Goal: Task Accomplishment & Management: Manage account settings

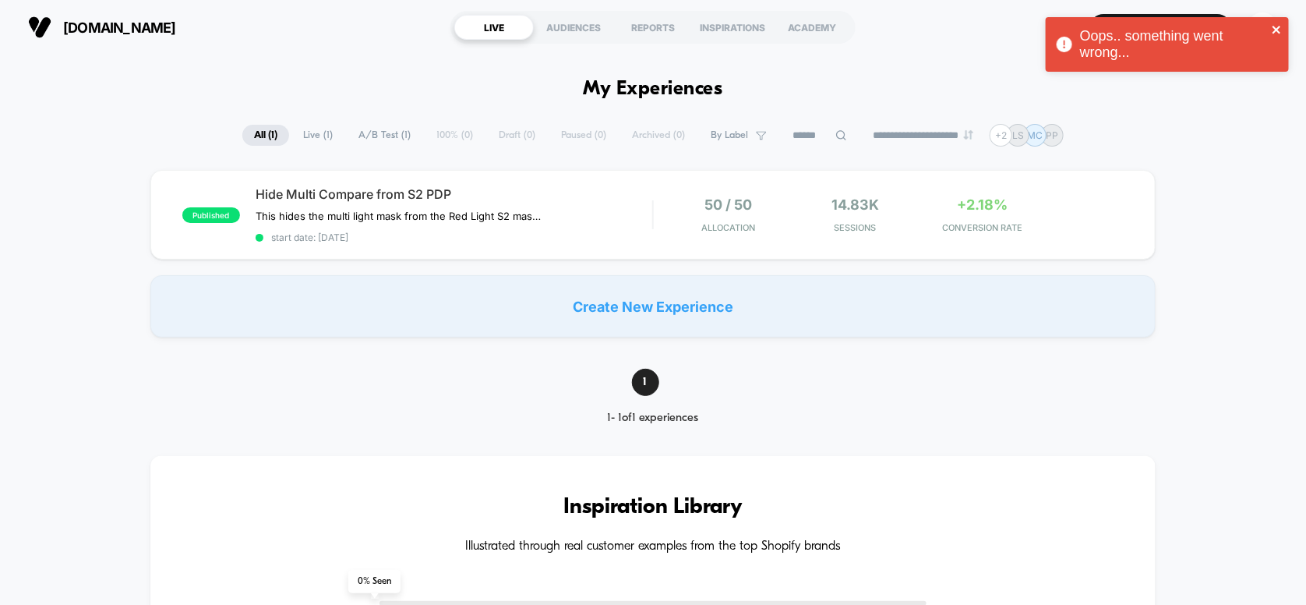
click at [1276, 26] on icon "close" at bounding box center [1277, 29] width 11 height 12
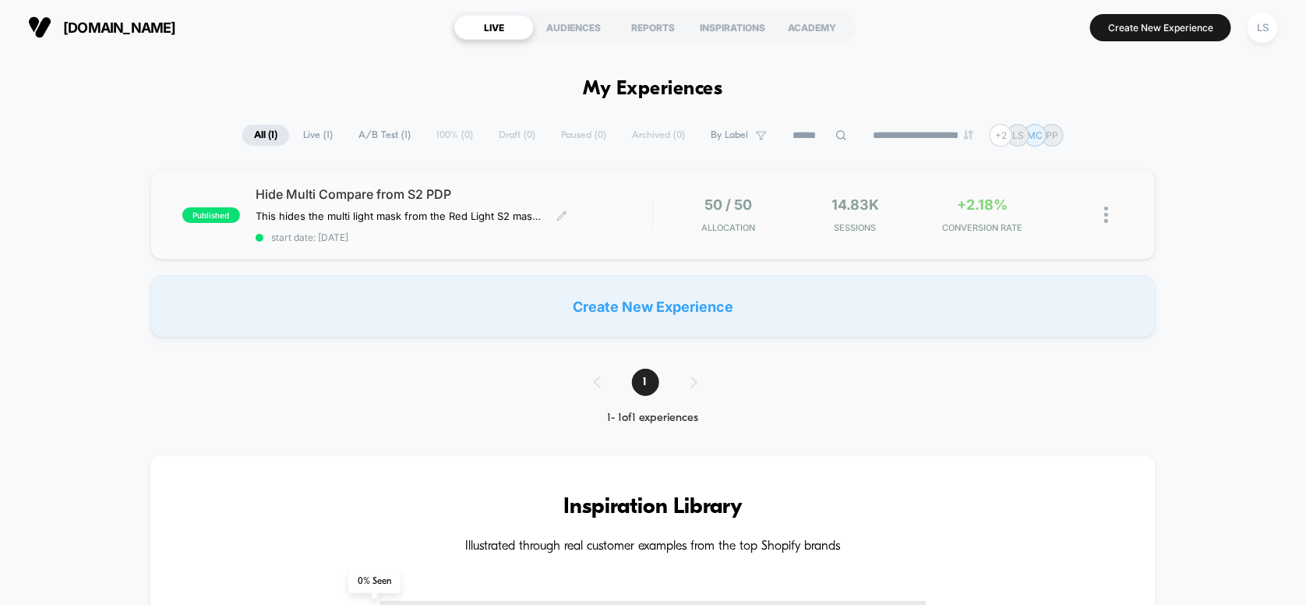
click at [626, 199] on span "Hide Multi Compare from S2 PDP" at bounding box center [454, 194] width 397 height 16
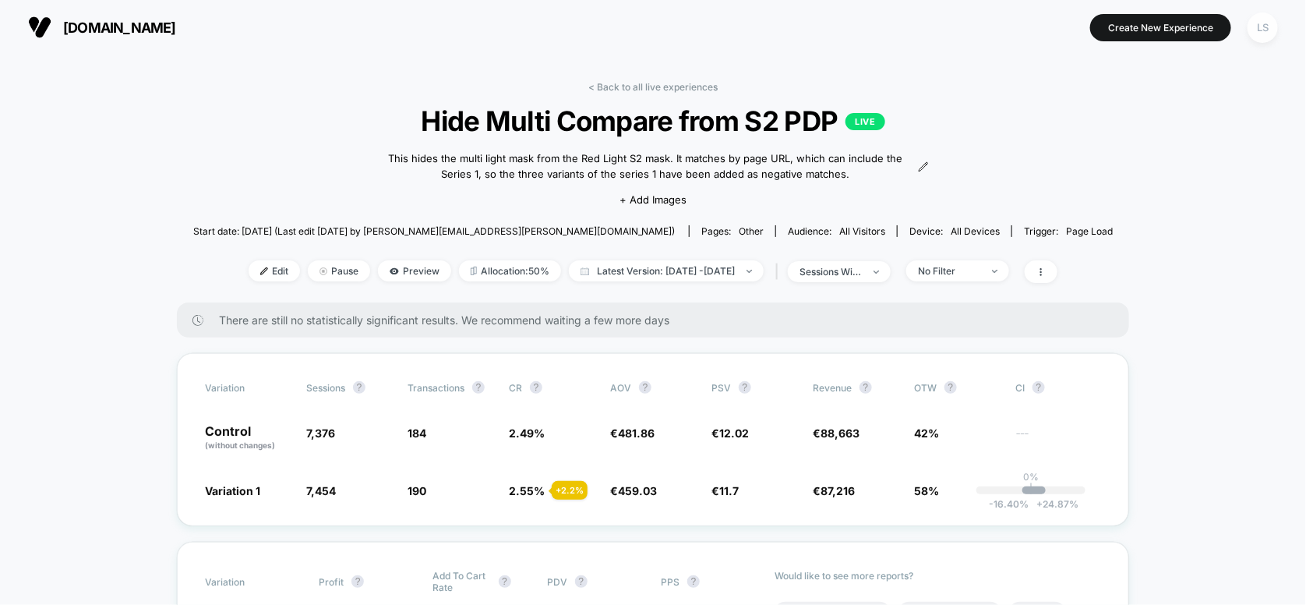
click at [1259, 31] on div "LS" at bounding box center [1262, 27] width 30 height 30
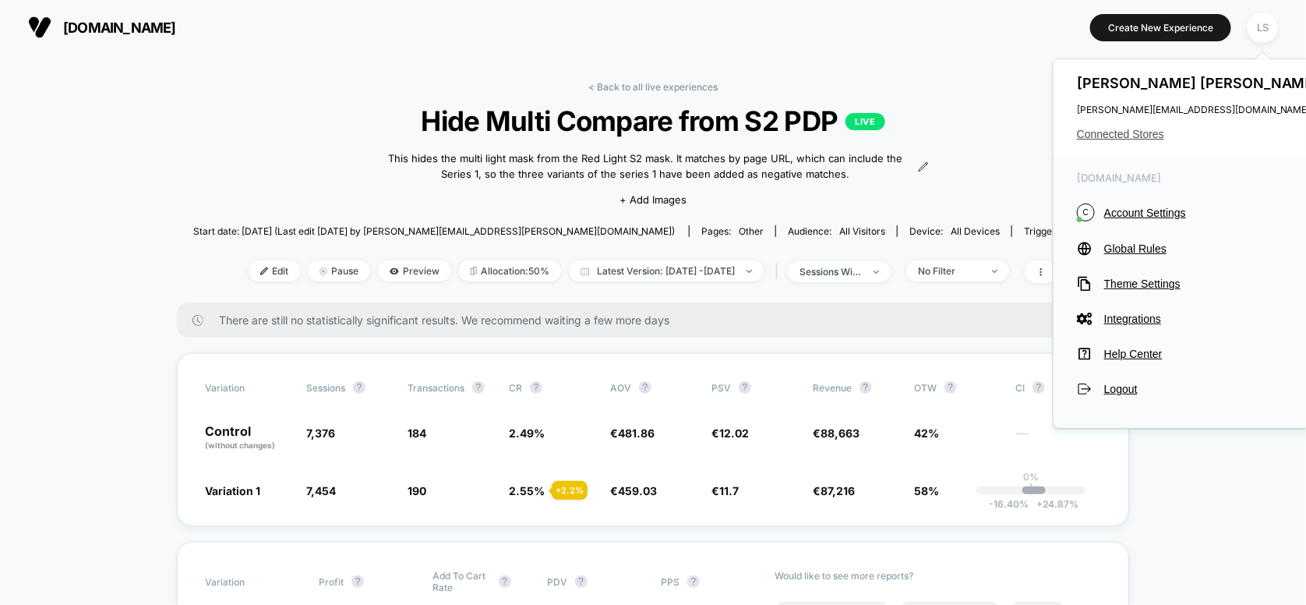
click at [1148, 133] on span "Connected Stores" at bounding box center [1200, 134] width 246 height 12
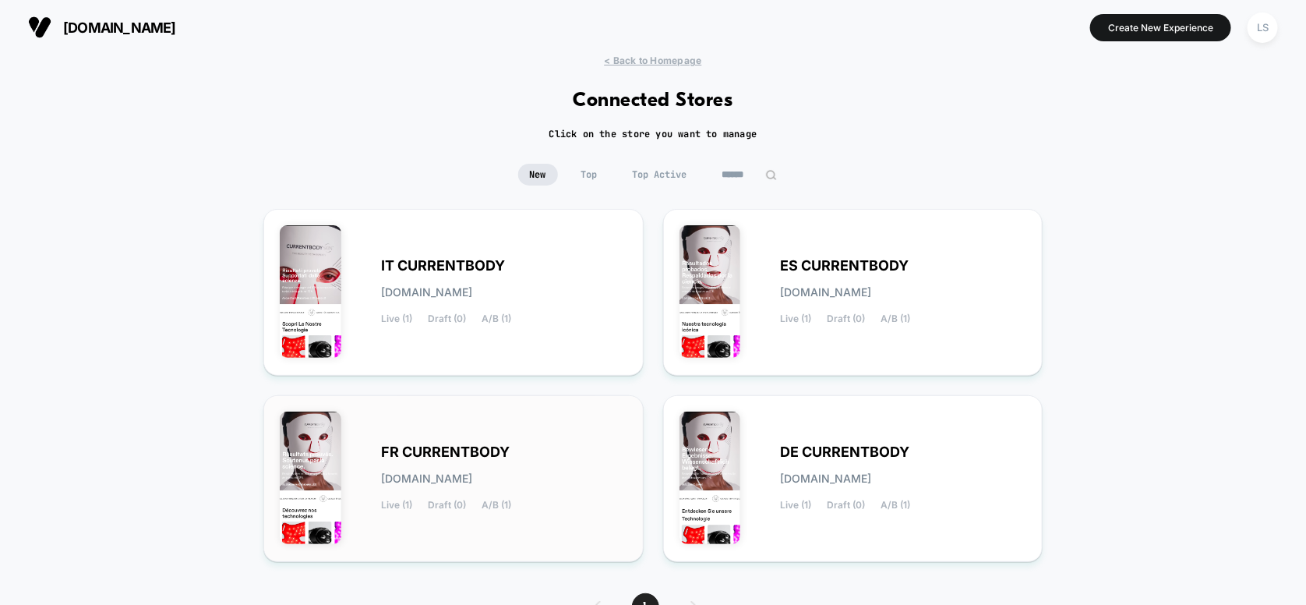
click at [488, 508] on span "A/B (1)" at bounding box center [497, 504] width 30 height 11
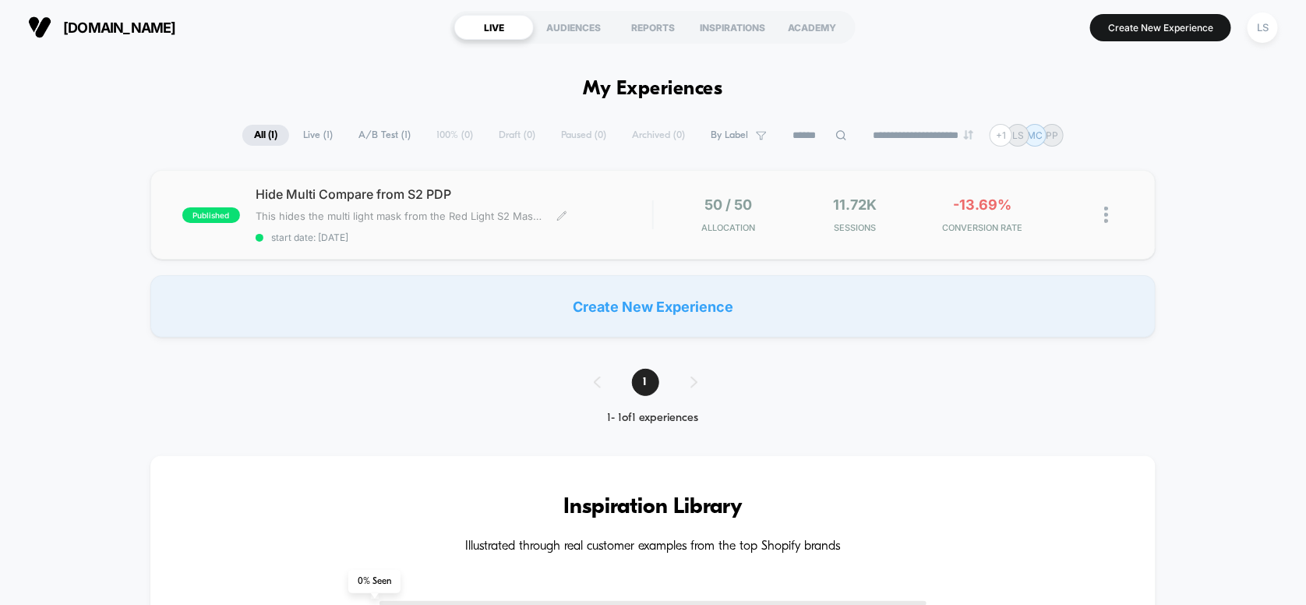
click at [528, 213] on span "This hides the multi light mask from the Red Light S2 Masp PDP" at bounding box center [400, 216] width 289 height 12
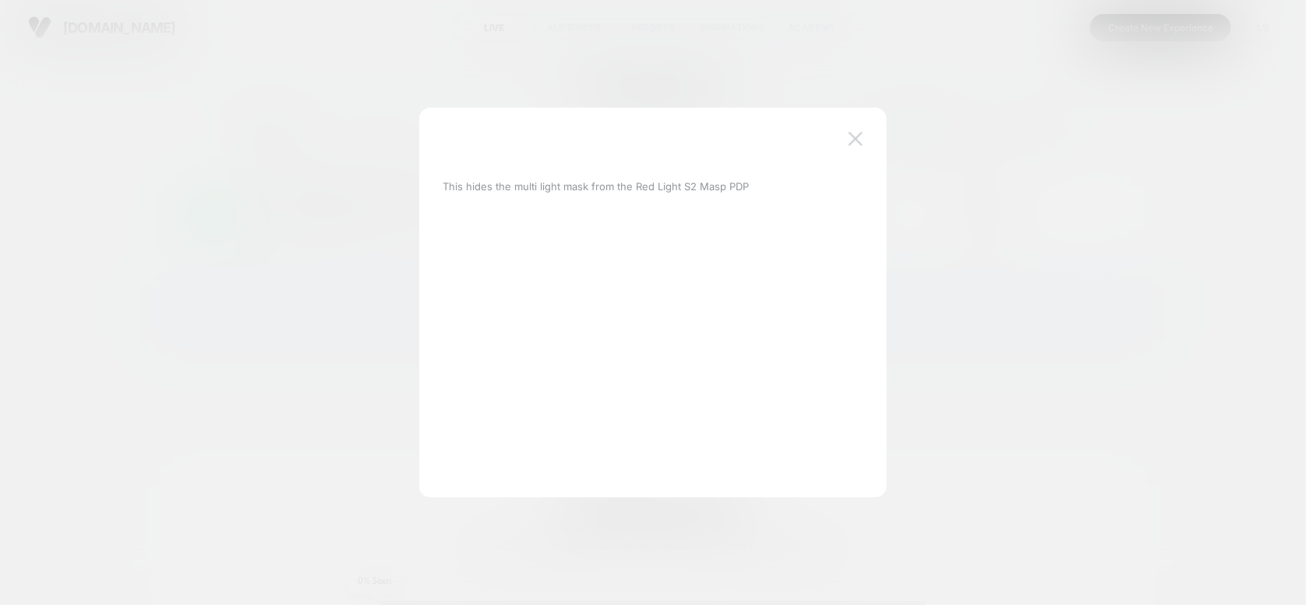
click at [856, 135] on img at bounding box center [856, 138] width 14 height 13
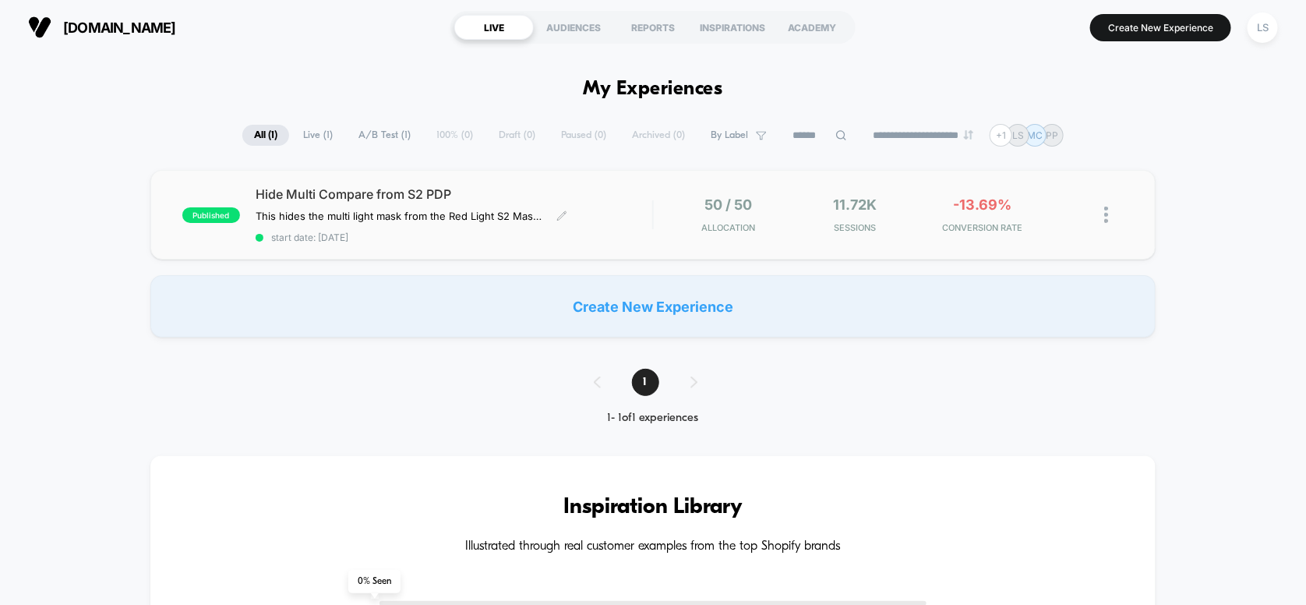
click at [347, 186] on span "Hide Multi Compare from S2 PDP" at bounding box center [454, 194] width 397 height 16
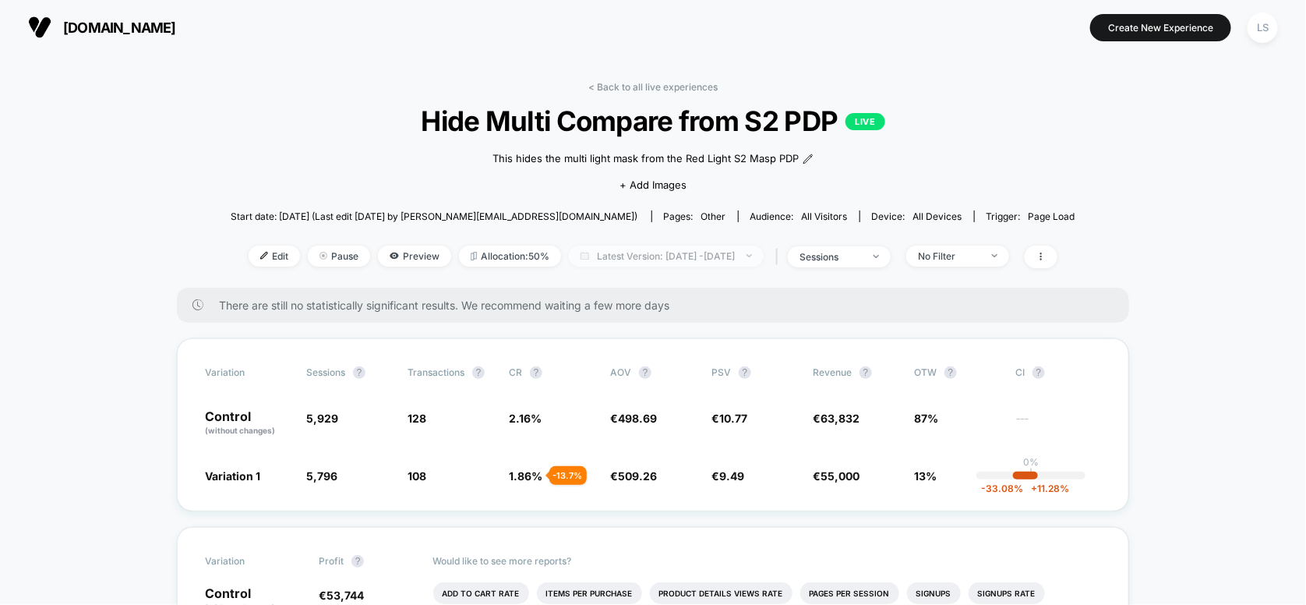
click at [750, 255] on span "Latest Version: [DATE] - [DATE]" at bounding box center [666, 255] width 195 height 21
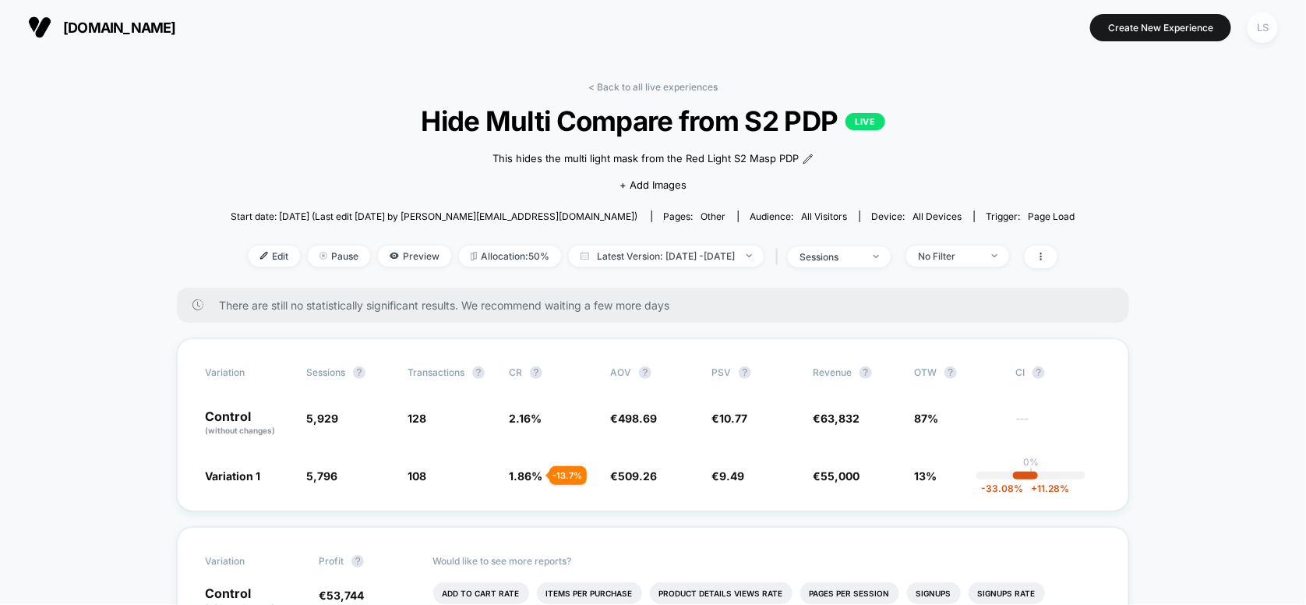
click at [1254, 21] on div "LS" at bounding box center [1262, 27] width 30 height 30
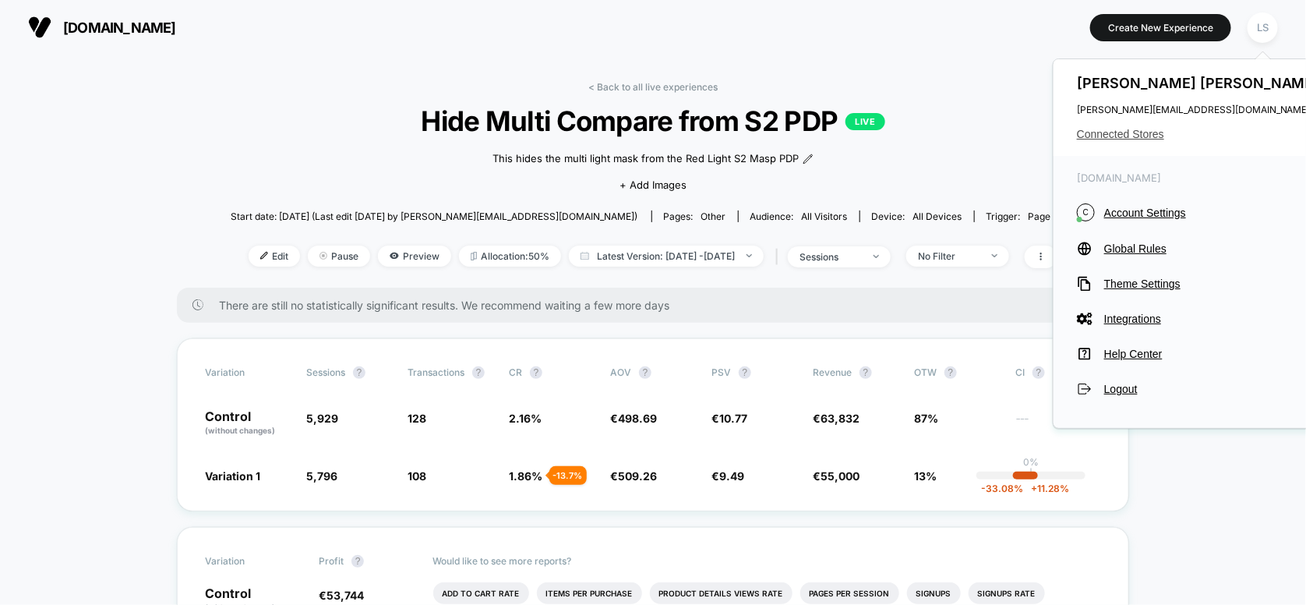
click at [1127, 133] on span "Connected Stores" at bounding box center [1200, 134] width 246 height 12
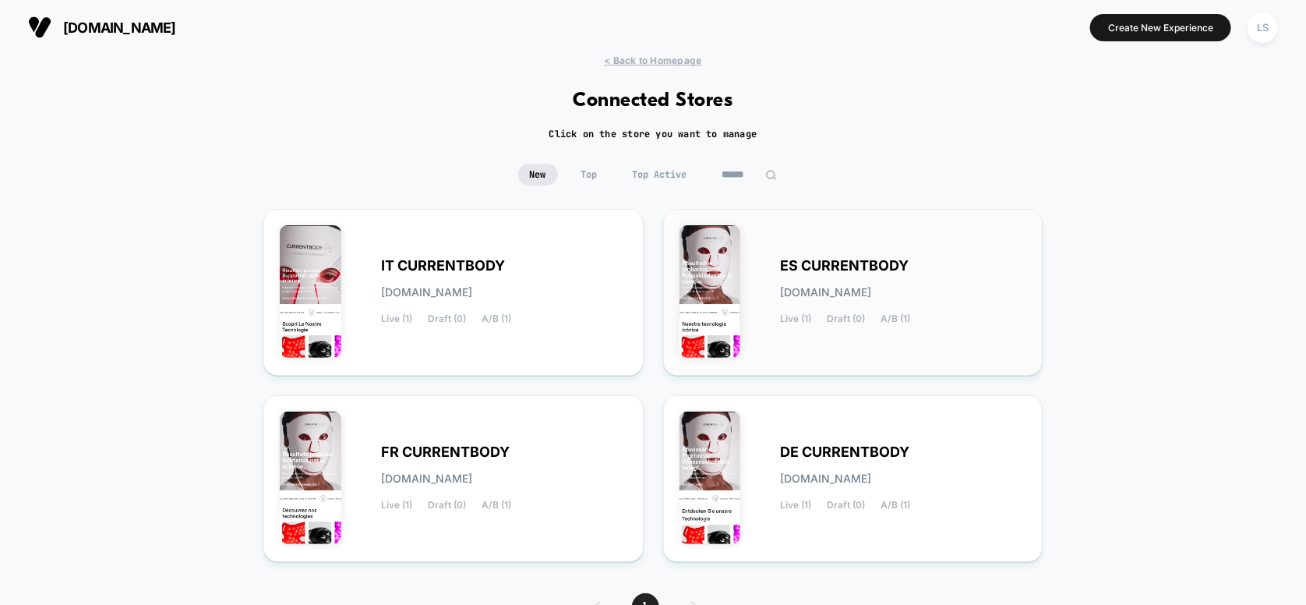
click at [824, 281] on div "ES CURRENTBODY [DOMAIN_NAME] Live (1) Draft (0) A/B (1)" at bounding box center [904, 292] width 246 height 64
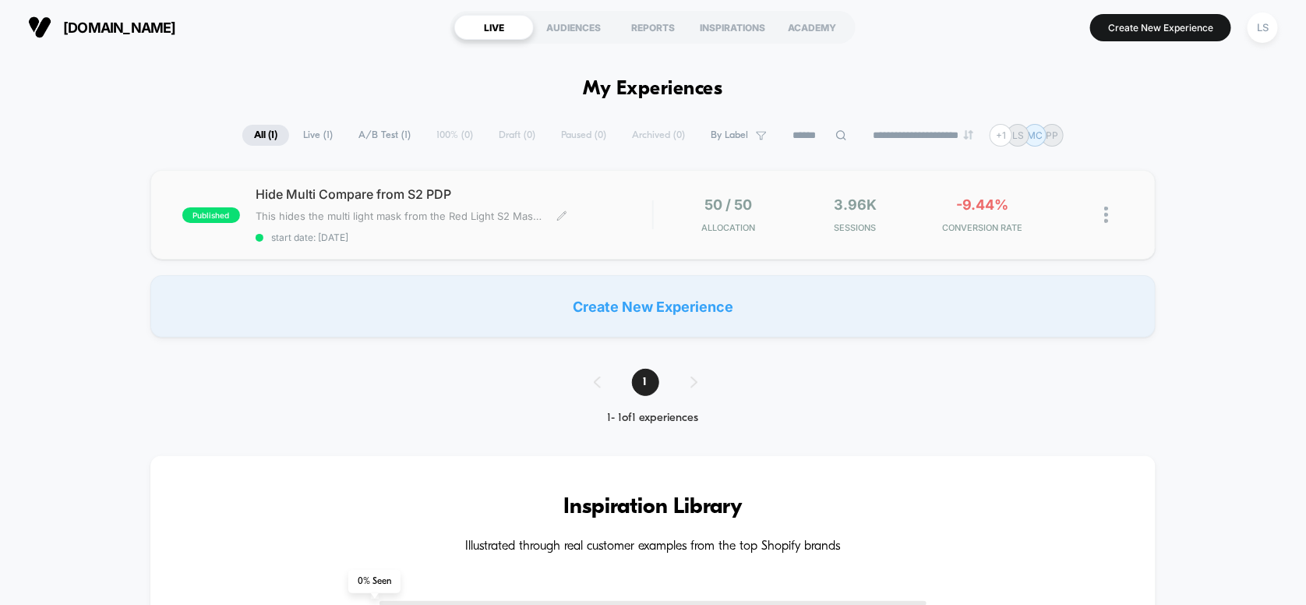
click at [538, 218] on span "This hides the multi light mask from the Red Light S2 Mask PDP" at bounding box center [400, 216] width 289 height 12
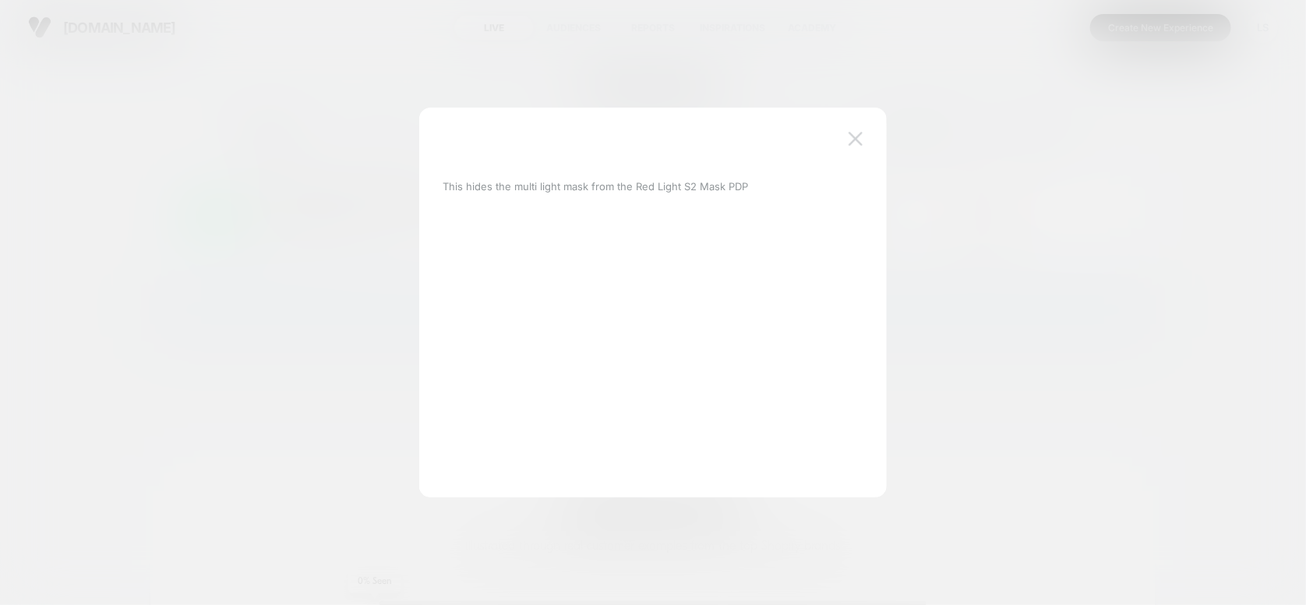
click at [854, 134] on img at bounding box center [856, 138] width 14 height 13
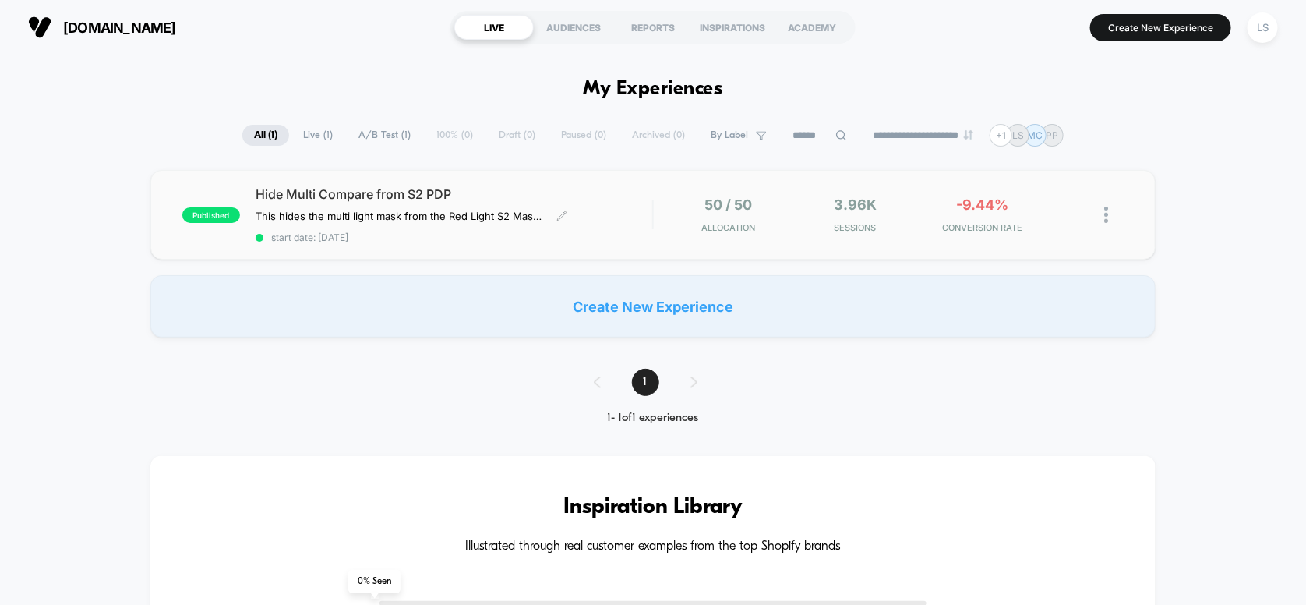
click at [363, 194] on span "Hide Multi Compare from S2 PDP" at bounding box center [454, 194] width 397 height 16
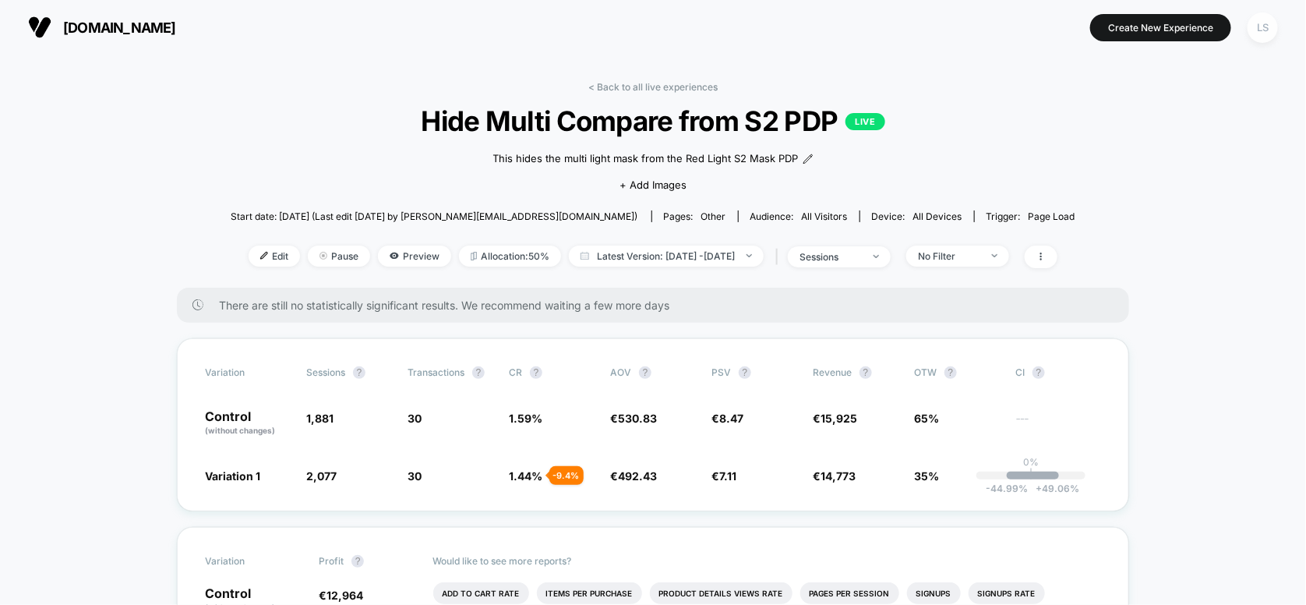
click at [1264, 30] on div "LS" at bounding box center [1262, 27] width 30 height 30
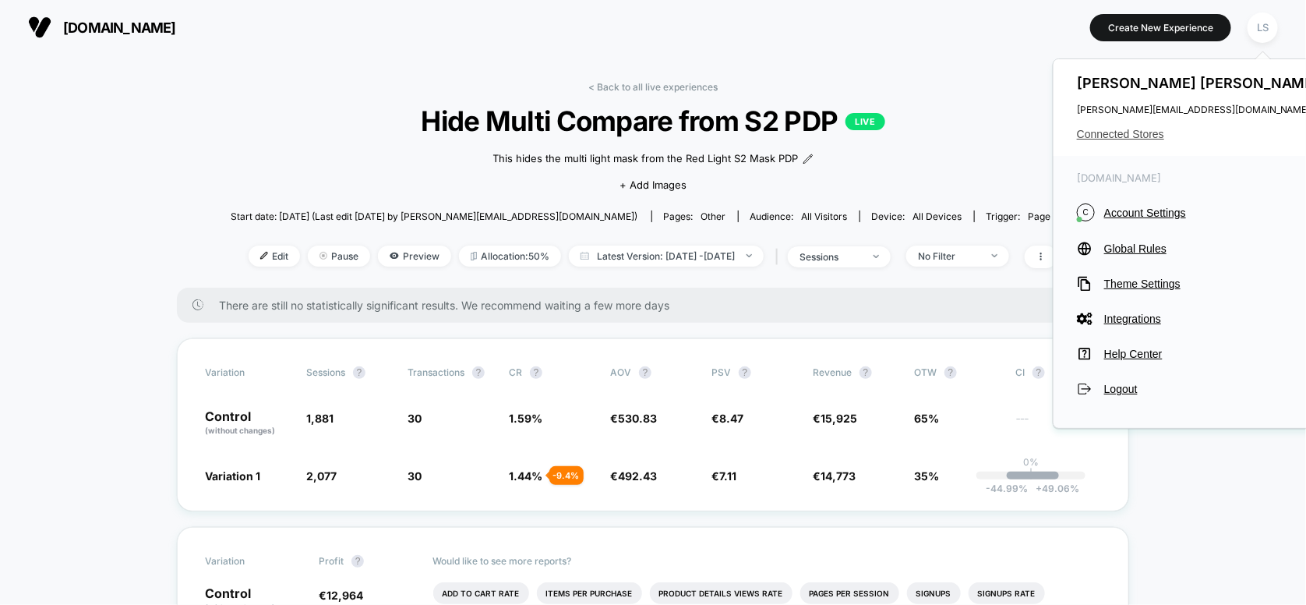
click at [1139, 134] on span "Connected Stores" at bounding box center [1200, 134] width 246 height 12
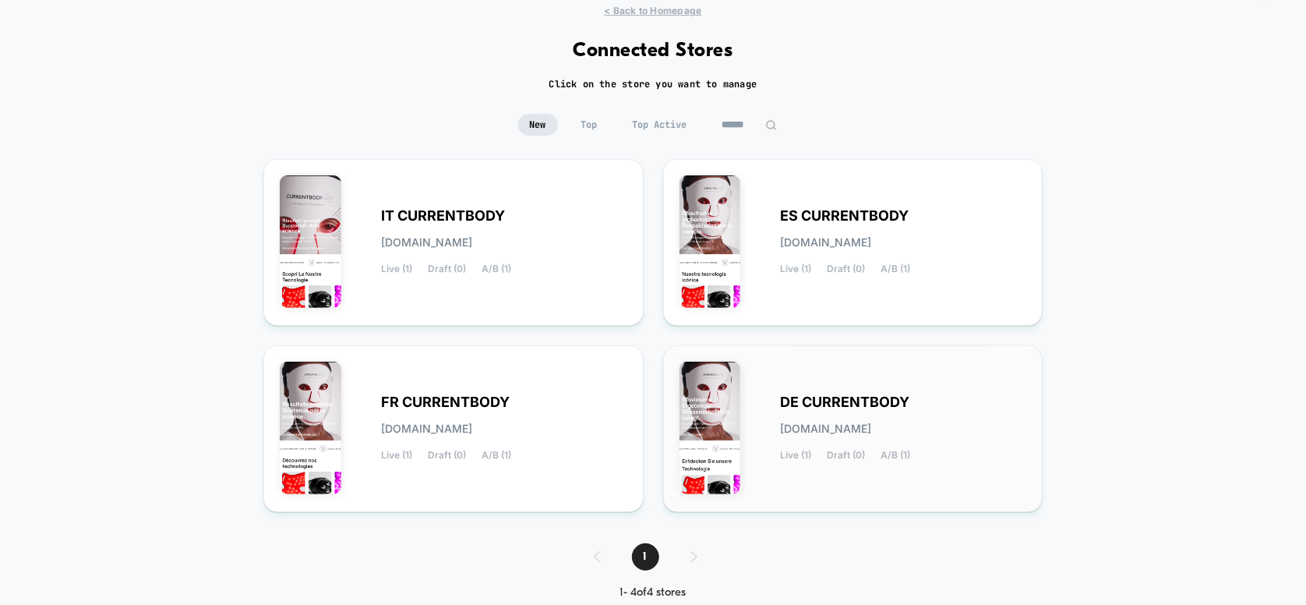
scroll to position [78, 0]
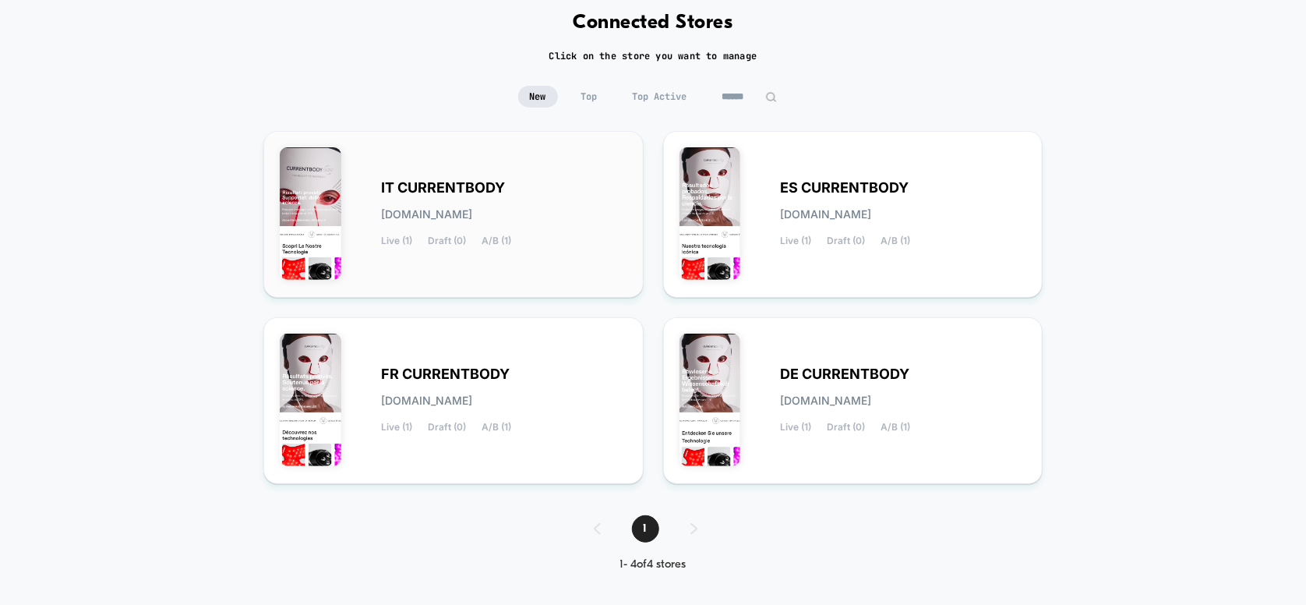
click at [460, 255] on div "IT CURRENTBODY [DOMAIN_NAME] Live (1) Draft (0) A/B (1)" at bounding box center [454, 214] width 348 height 134
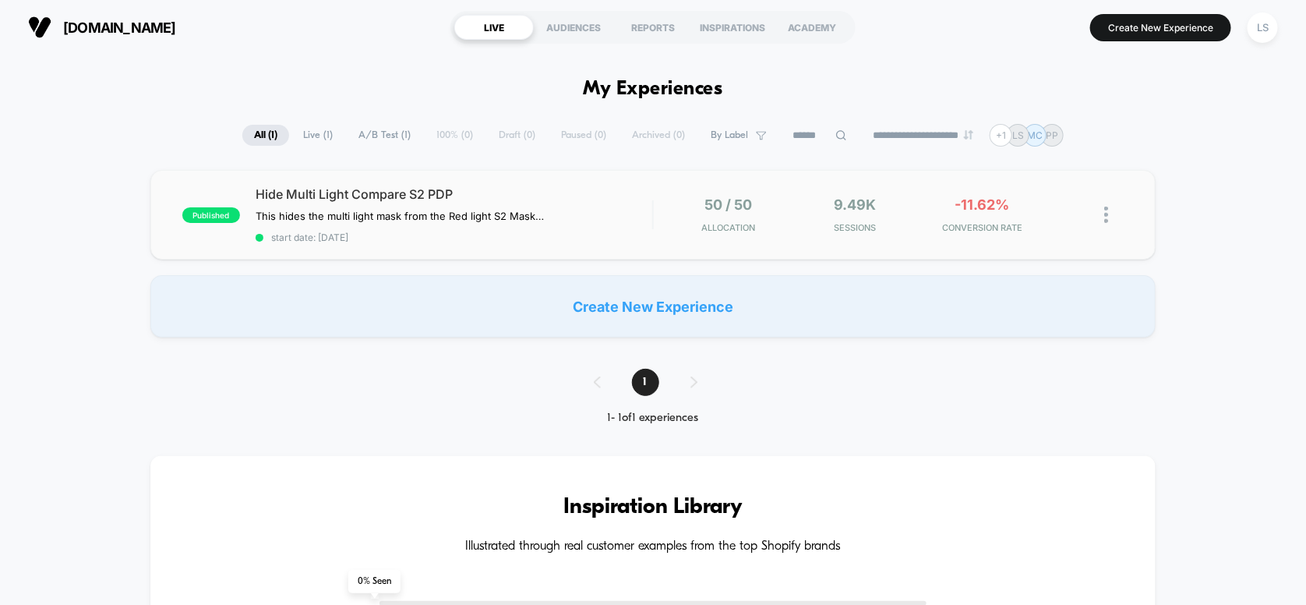
click at [520, 183] on div "published Hide Multi Light Compare S2 PDP This hides the multi light mask from …" at bounding box center [653, 215] width 1006 height 90
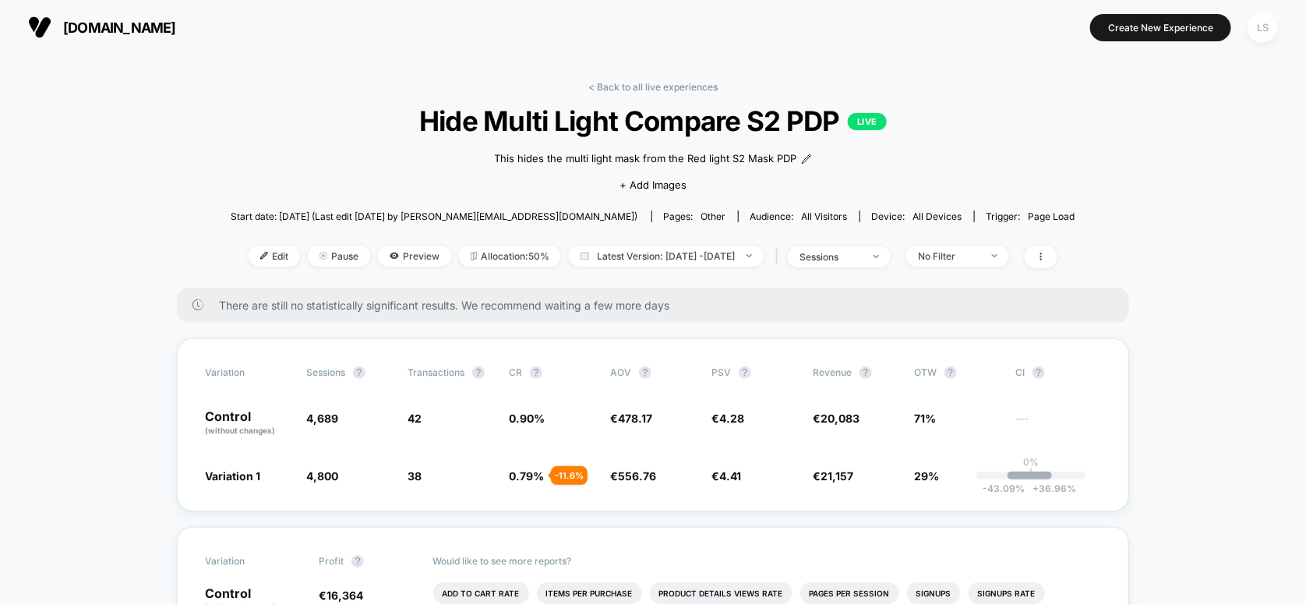
click at [1254, 25] on div "LS" at bounding box center [1262, 27] width 30 height 30
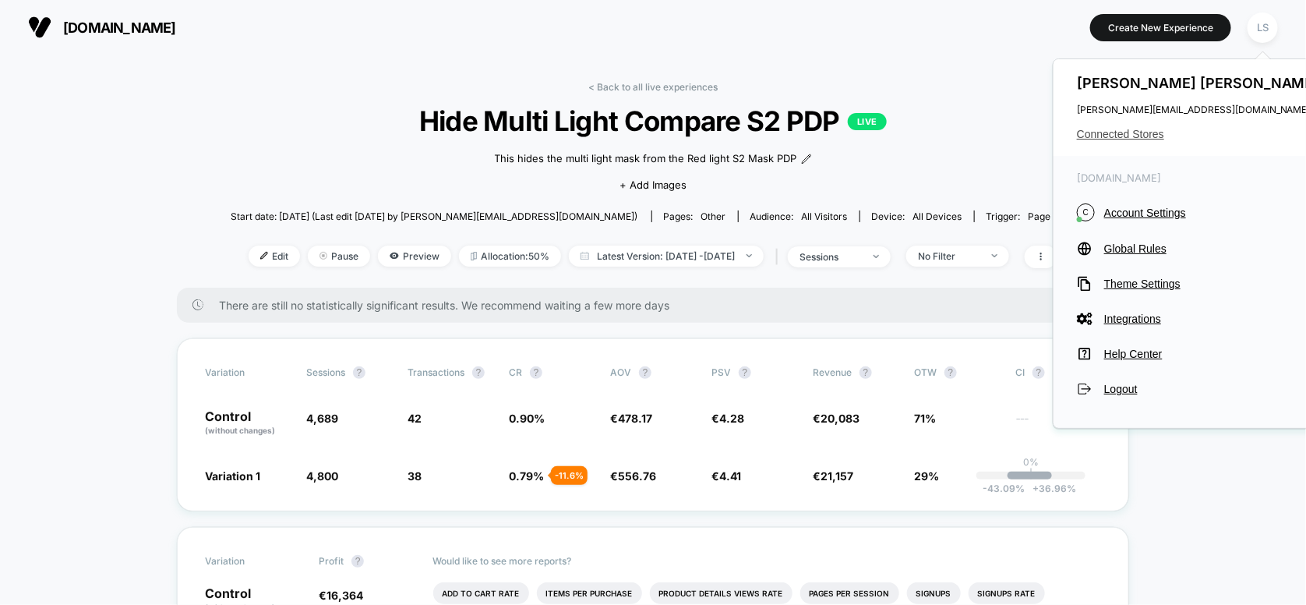
click at [1117, 132] on span "Connected Stores" at bounding box center [1200, 134] width 246 height 12
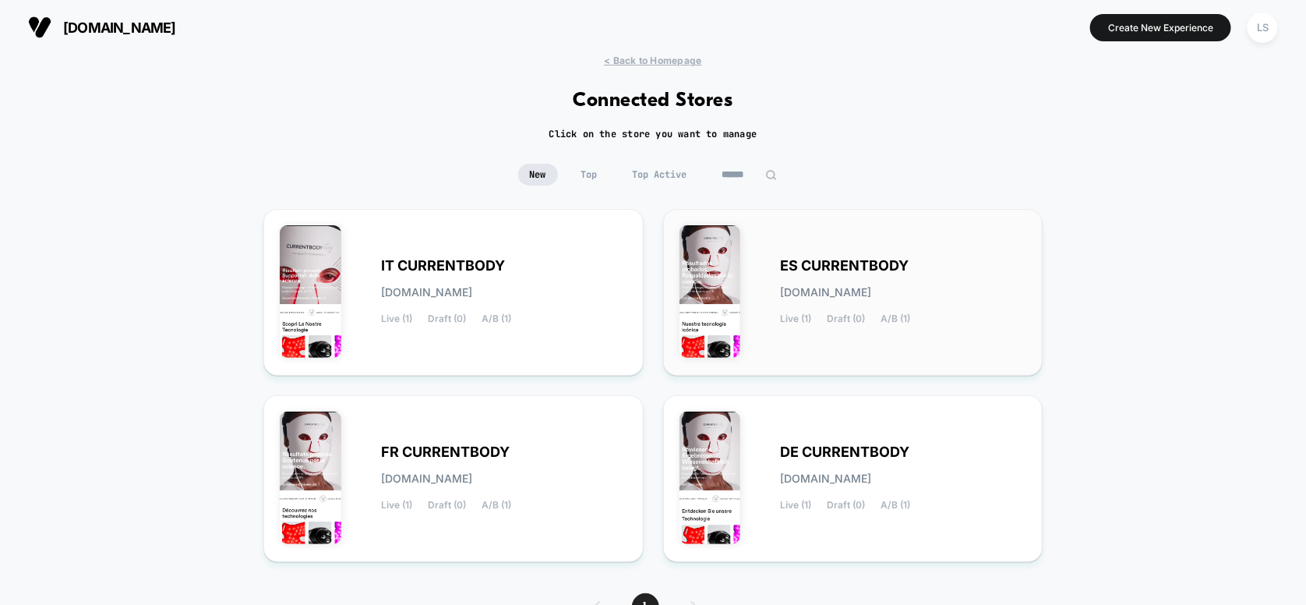
click at [784, 309] on div "ES CURRENTBODY [DOMAIN_NAME] Live (1) Draft (0) A/B (1)" at bounding box center [904, 292] width 246 height 64
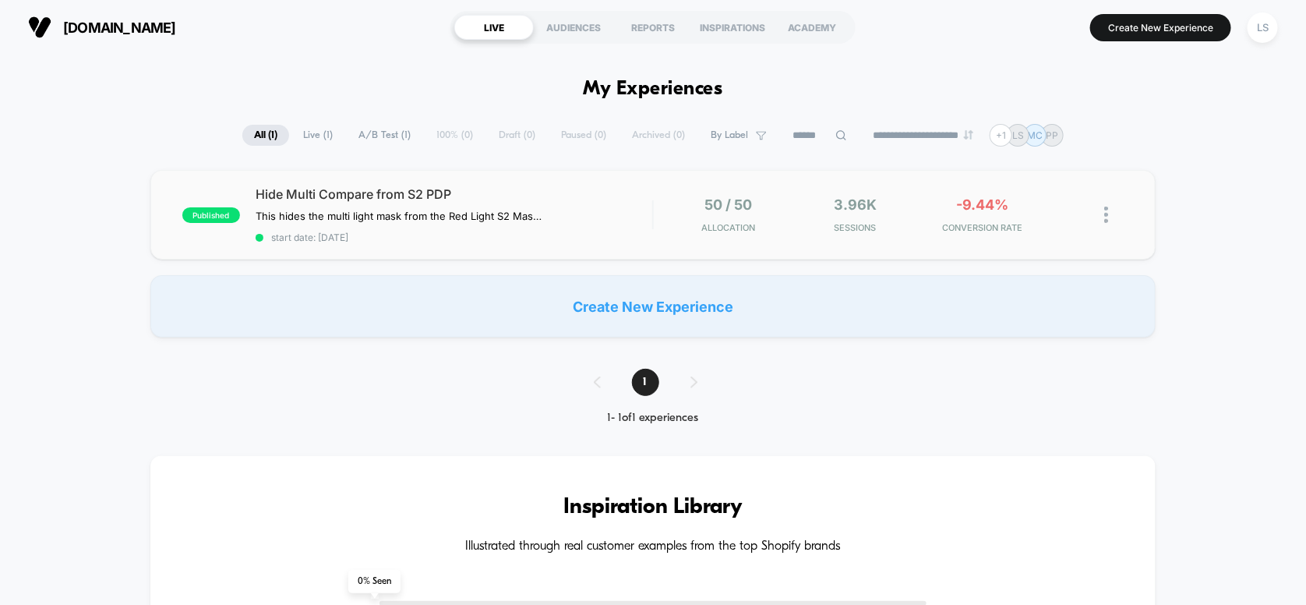
click at [526, 182] on div "published Hide Multi Compare from S2 PDP This hides the multi light mask from t…" at bounding box center [653, 215] width 1006 height 90
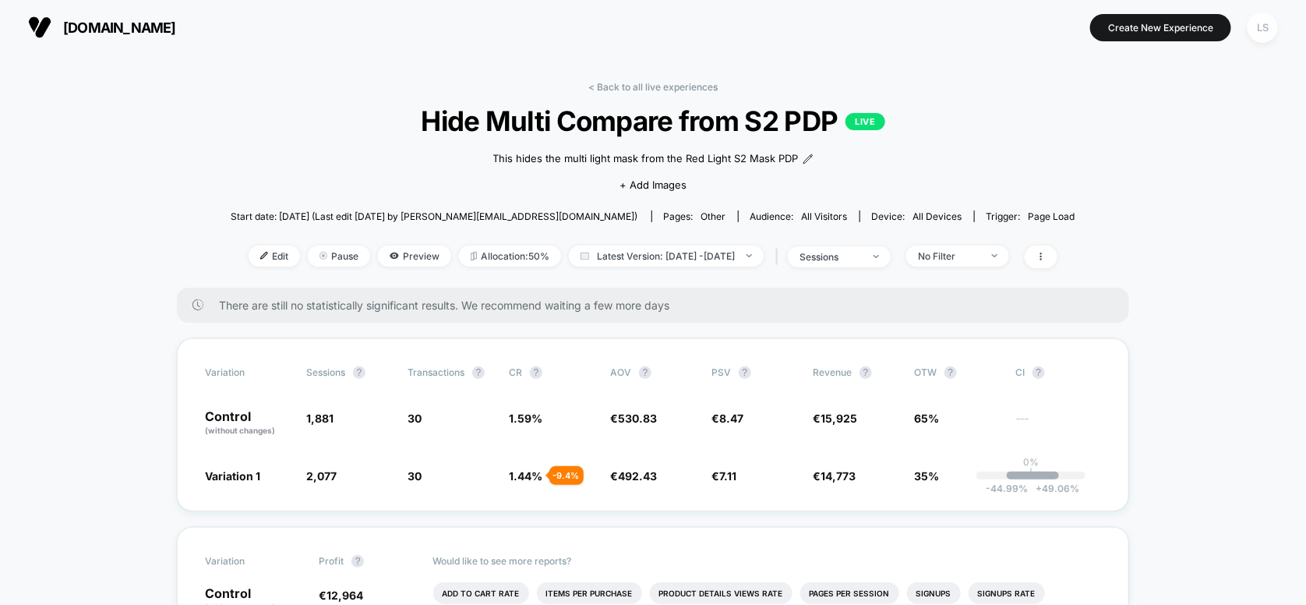
click at [1253, 28] on div "LS" at bounding box center [1262, 27] width 30 height 30
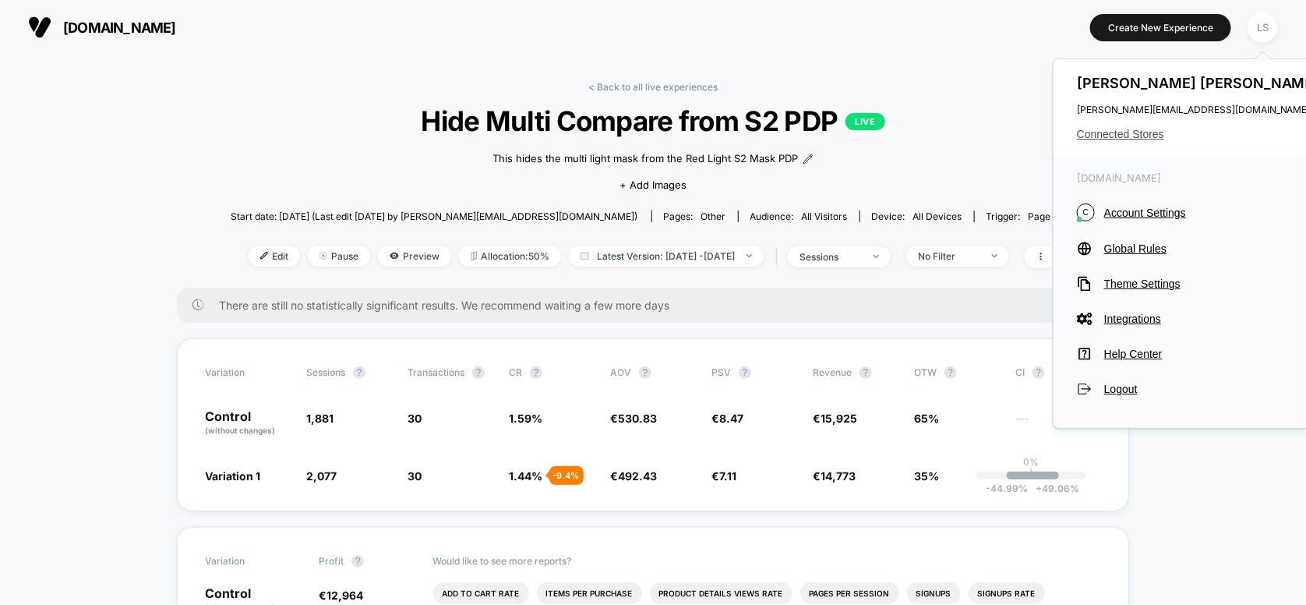
click at [1145, 140] on span "Connected Stores" at bounding box center [1200, 134] width 246 height 12
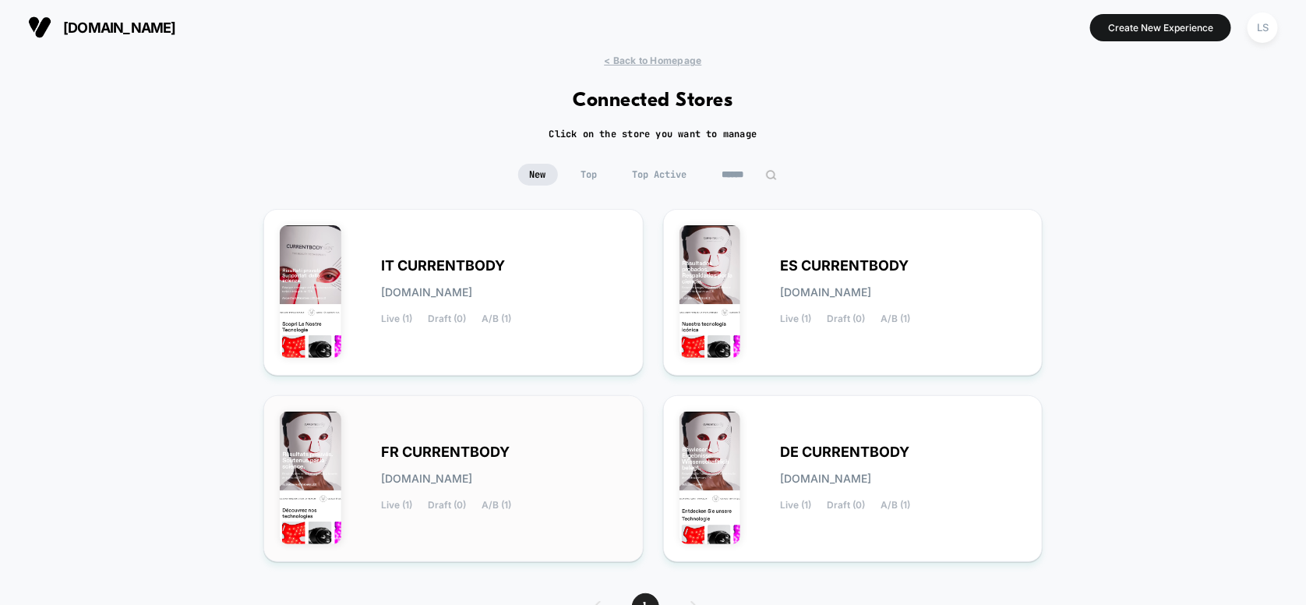
click at [538, 459] on div "FR CURRENTBODY [DOMAIN_NAME] Live (1) Draft (0) A/B (1)" at bounding box center [504, 478] width 246 height 64
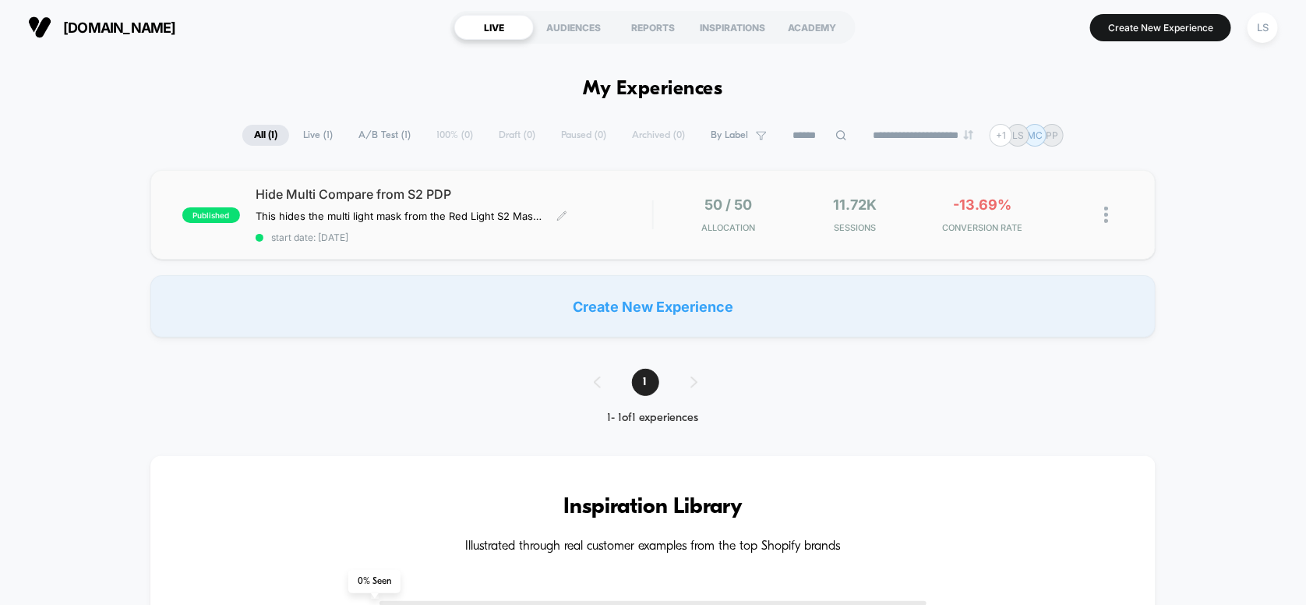
click at [591, 231] on span "start date: [DATE]" at bounding box center [454, 237] width 397 height 12
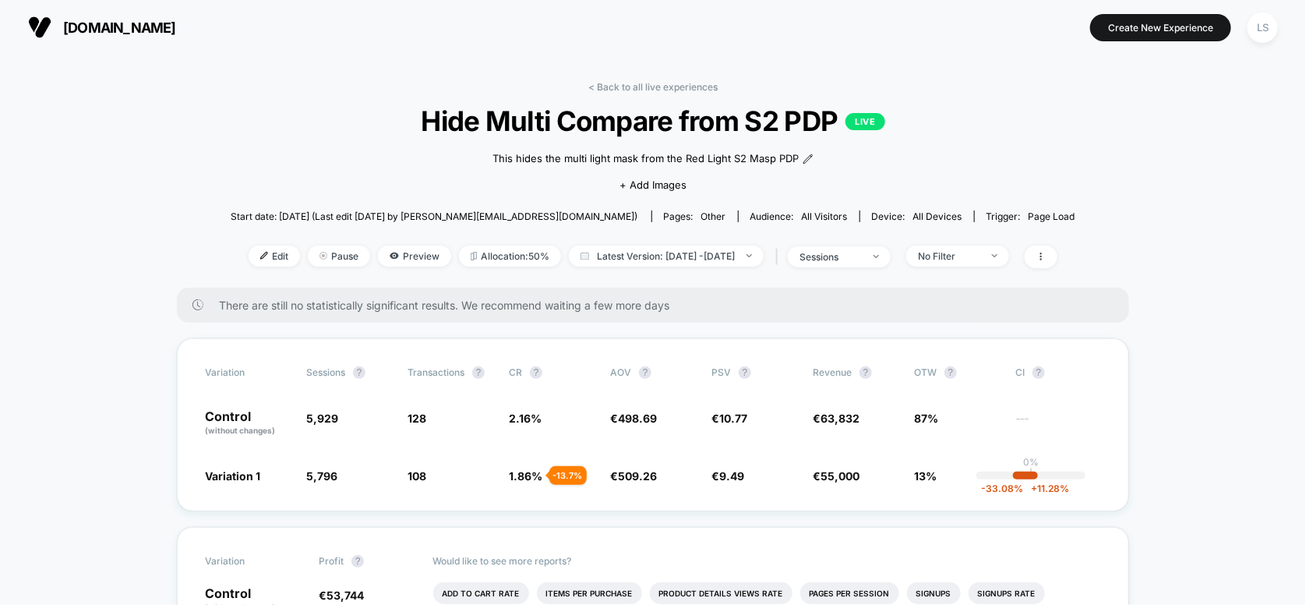
scroll to position [311, 0]
